Goal: Task Accomplishment & Management: Use online tool/utility

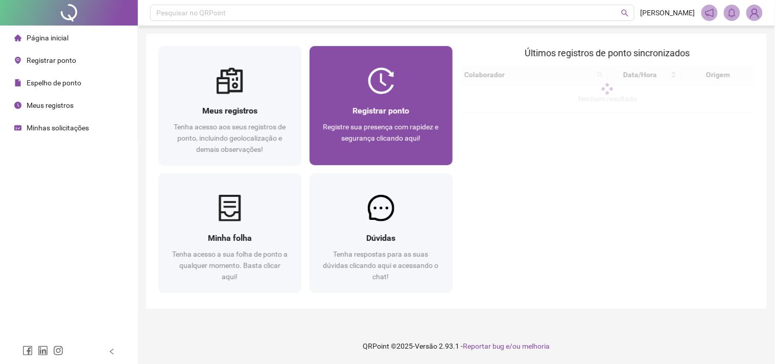
click at [390, 96] on div "Registrar ponto Registre sua presença com rapidez e segurança clicando aqui!" at bounding box center [381, 129] width 143 height 71
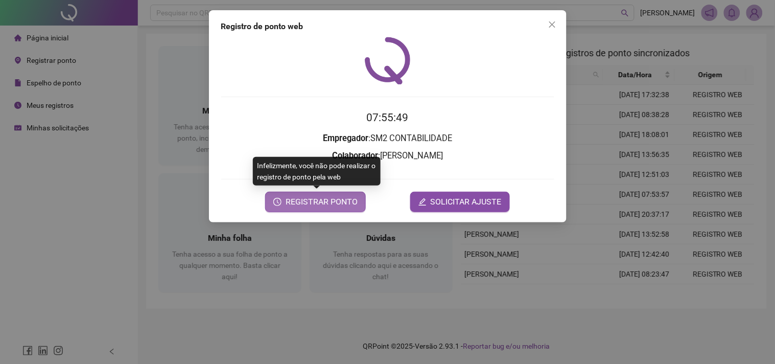
click at [309, 204] on span "REGISTRAR PONTO" at bounding box center [322, 202] width 72 height 12
